Goal: Task Accomplishment & Management: Manage account settings

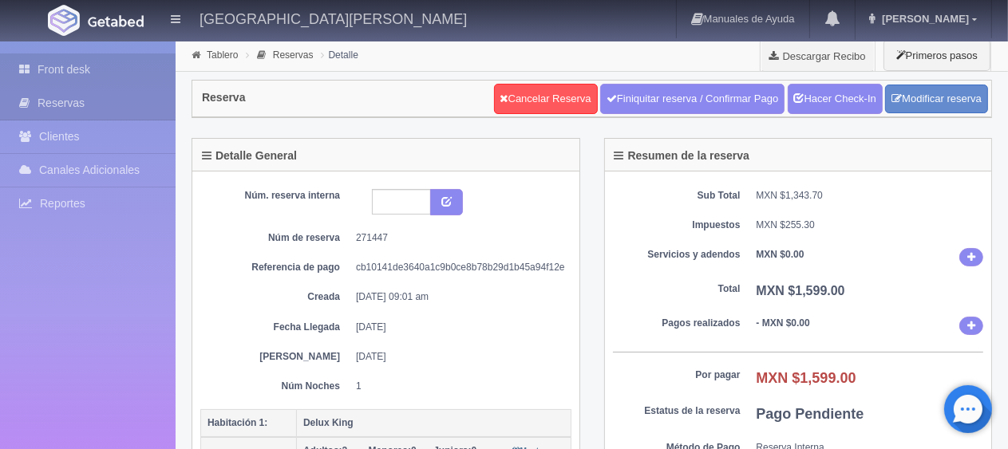
click at [115, 67] on link "Front desk" at bounding box center [88, 69] width 176 height 33
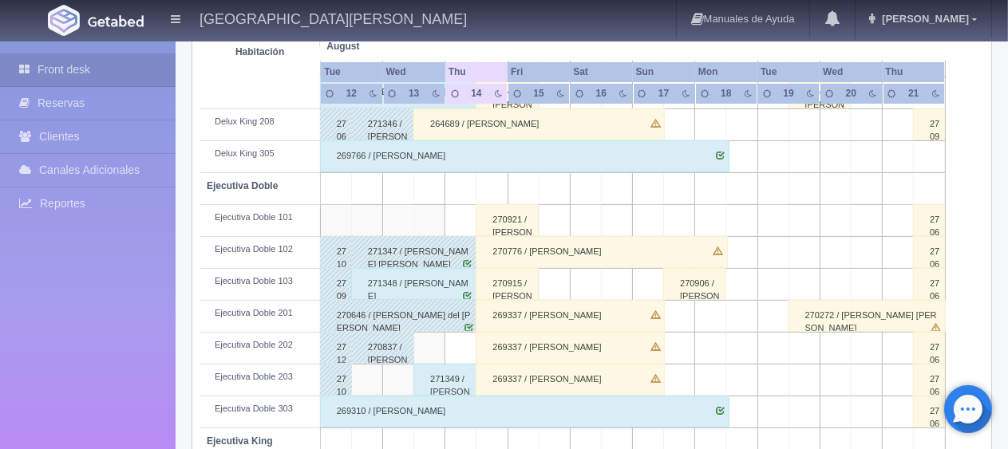
scroll to position [292, 0]
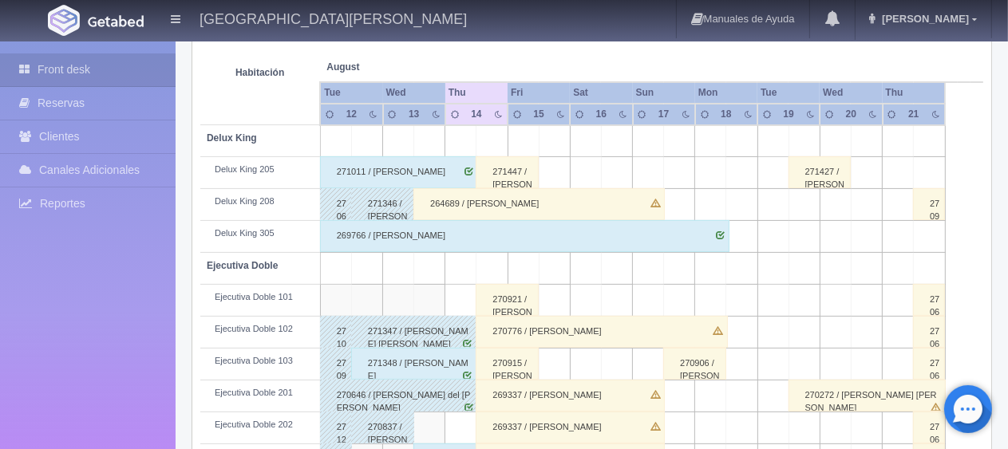
drag, startPoint x: 461, startPoint y: 274, endPoint x: 466, endPoint y: 265, distance: 10.0
click at [465, 276] on td at bounding box center [460, 269] width 31 height 32
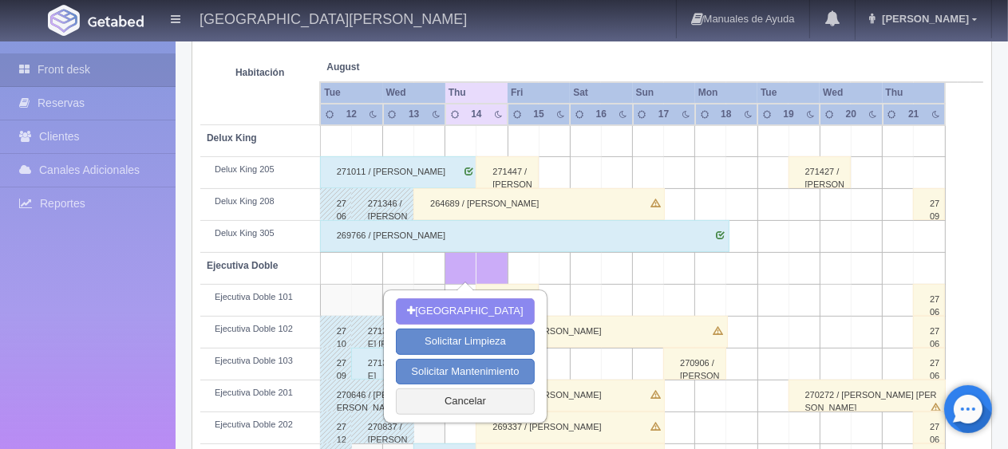
click at [464, 224] on div "269766 / [PERSON_NAME]" at bounding box center [524, 236] width 409 height 32
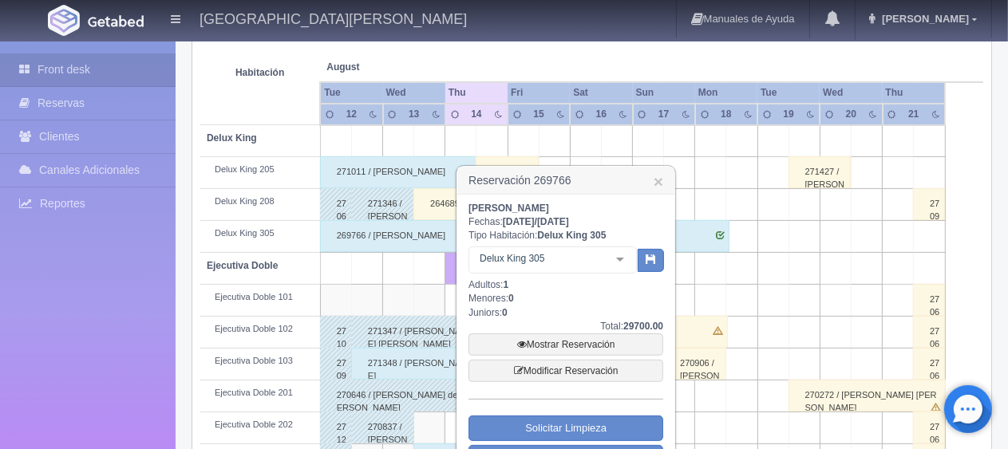
click at [664, 180] on h3 "Reservación 269766 ×" at bounding box center [565, 181] width 217 height 28
click at [660, 180] on link "×" at bounding box center [658, 181] width 10 height 17
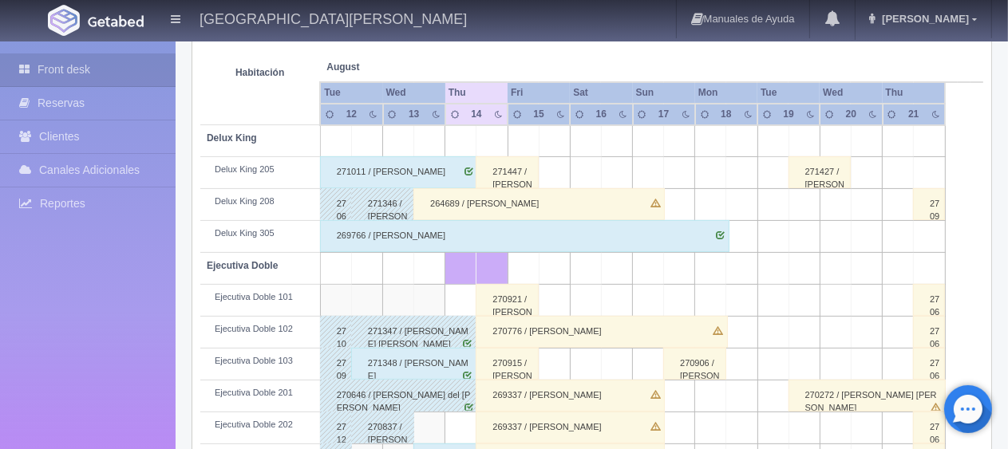
click at [494, 201] on div "264689 / [PERSON_NAME]" at bounding box center [538, 204] width 251 height 32
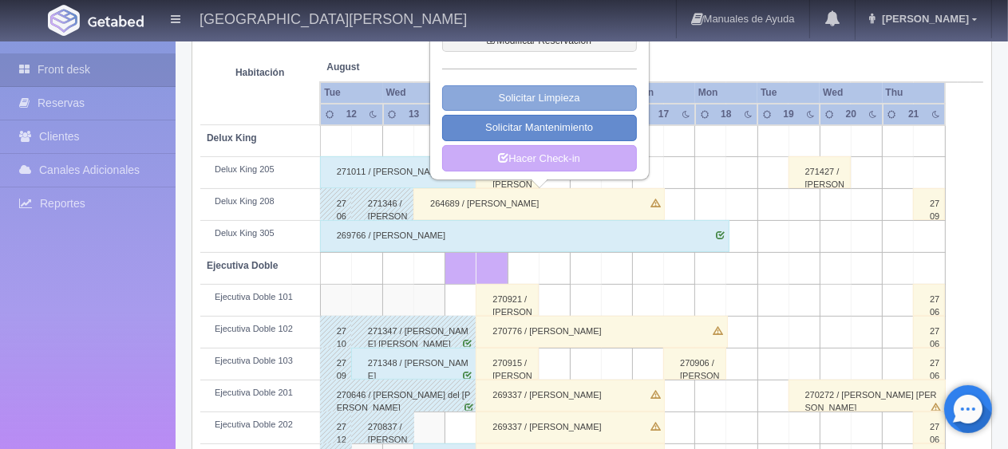
scroll to position [132, 0]
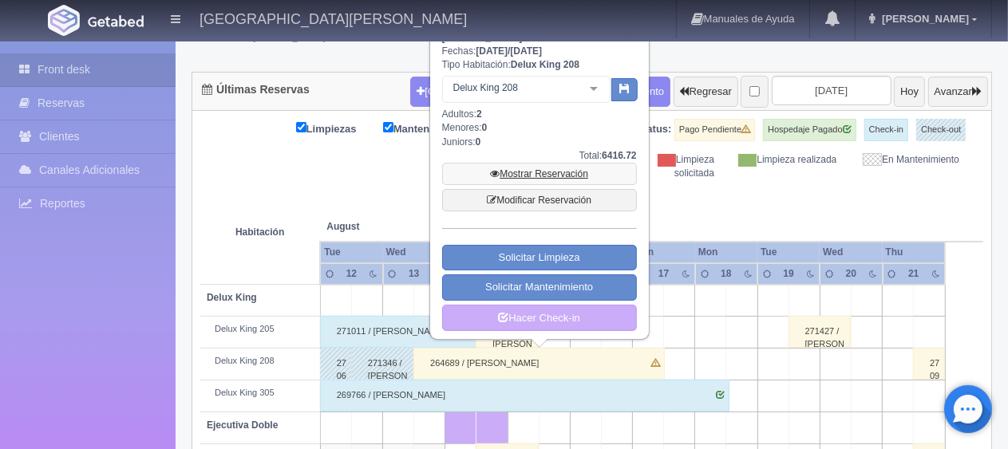
click at [517, 180] on link "Mostrar Reservación" at bounding box center [539, 174] width 195 height 22
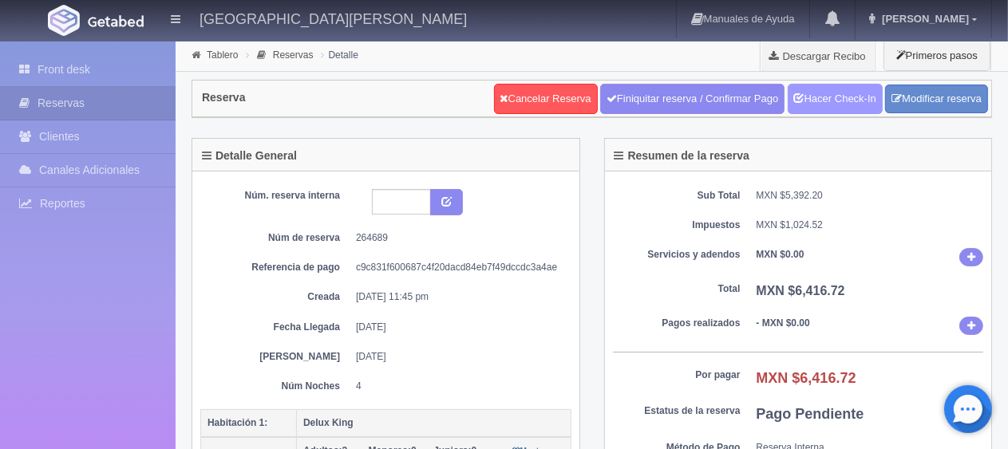
click at [829, 99] on link "Hacer Check-In" at bounding box center [834, 99] width 95 height 30
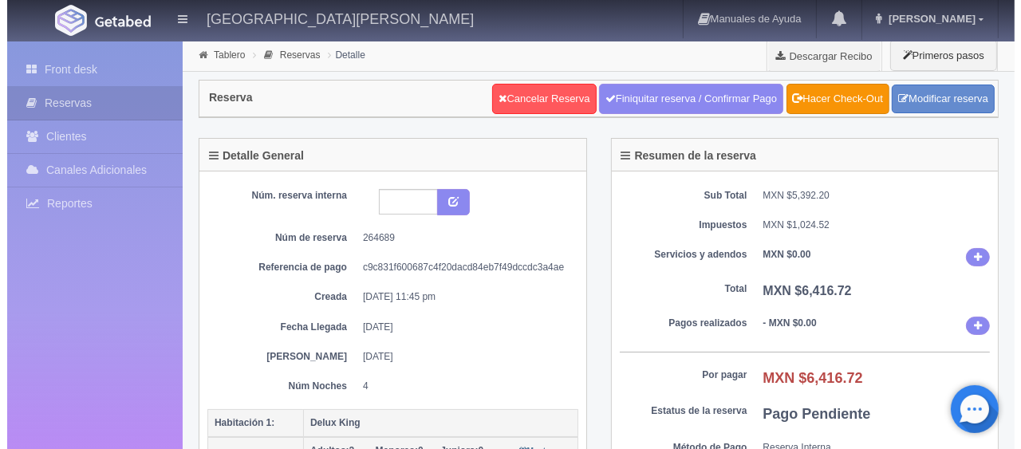
scroll to position [239, 0]
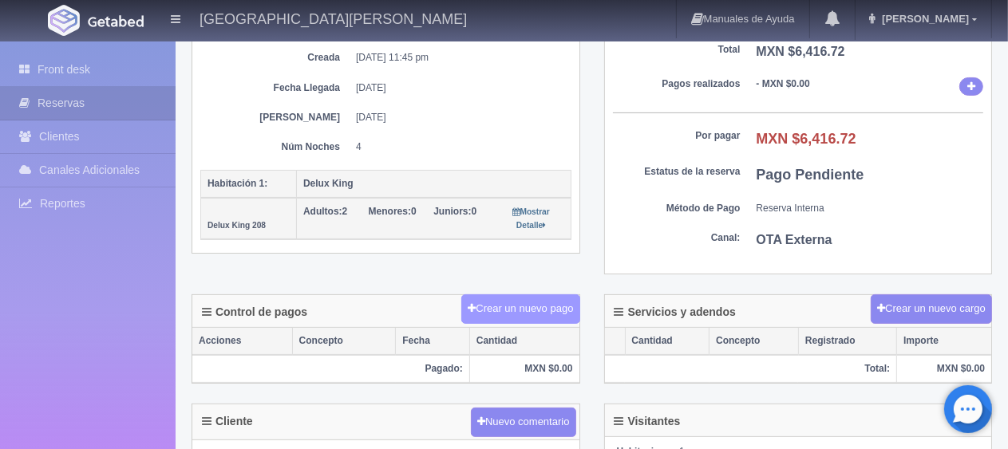
click at [547, 303] on button "Crear un nuevo pago" at bounding box center [520, 309] width 118 height 30
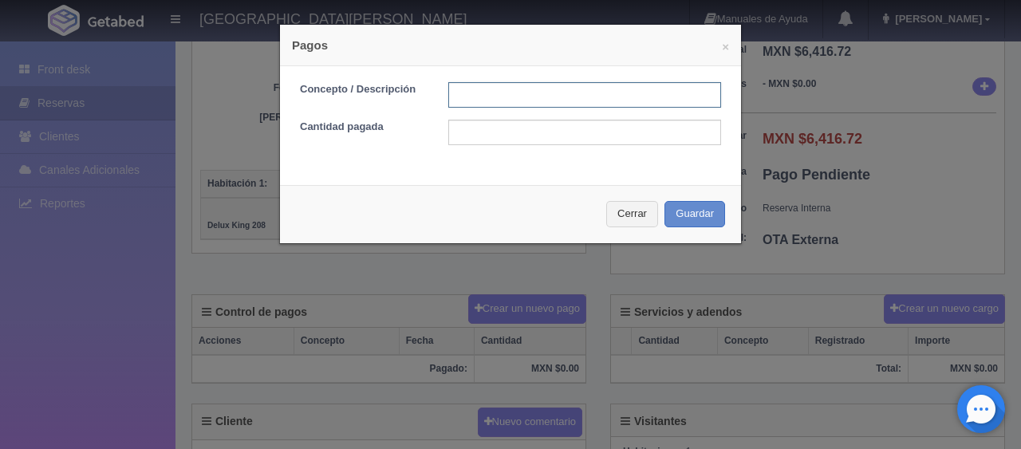
click at [498, 98] on input "text" at bounding box center [584, 95] width 273 height 26
type input "Total Tarjeta"
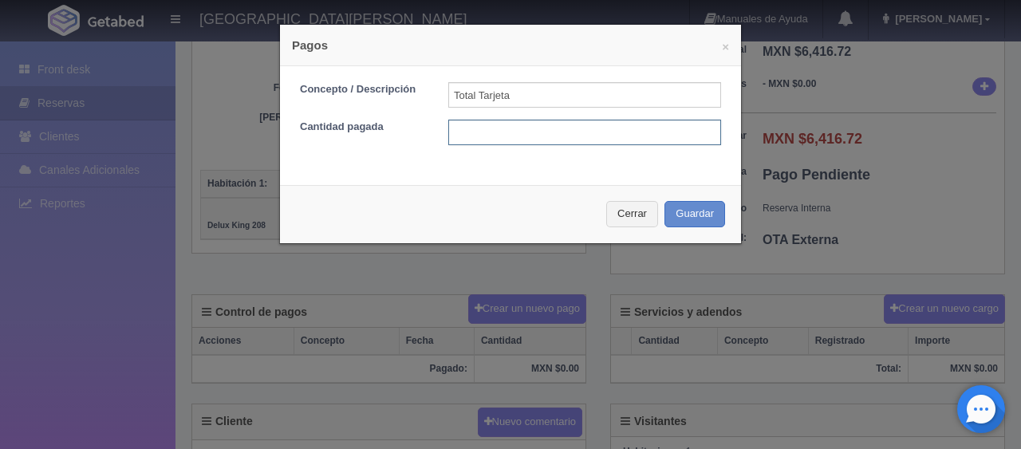
click at [557, 133] on input "text" at bounding box center [584, 133] width 273 height 26
type input "6416.72"
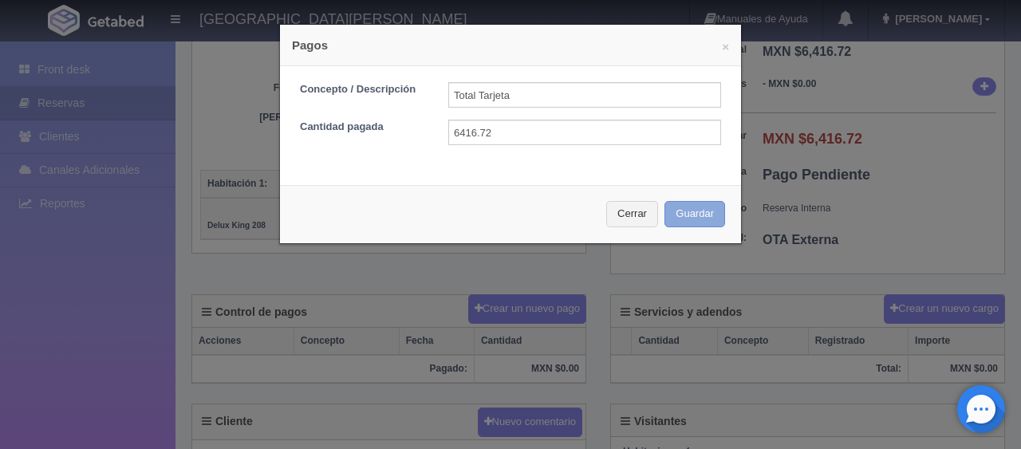
click at [683, 222] on button "Guardar" at bounding box center [695, 214] width 61 height 26
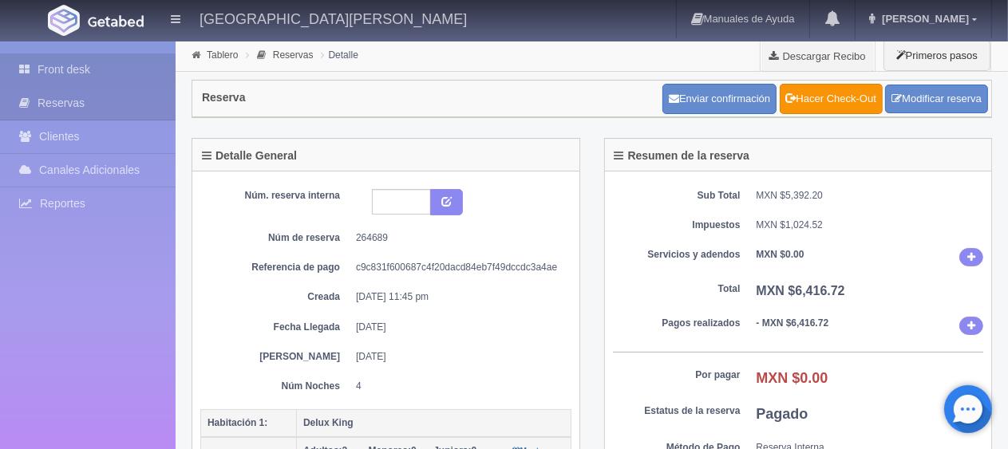
click at [134, 66] on link "Front desk" at bounding box center [88, 69] width 176 height 33
